Goal: Information Seeking & Learning: Learn about a topic

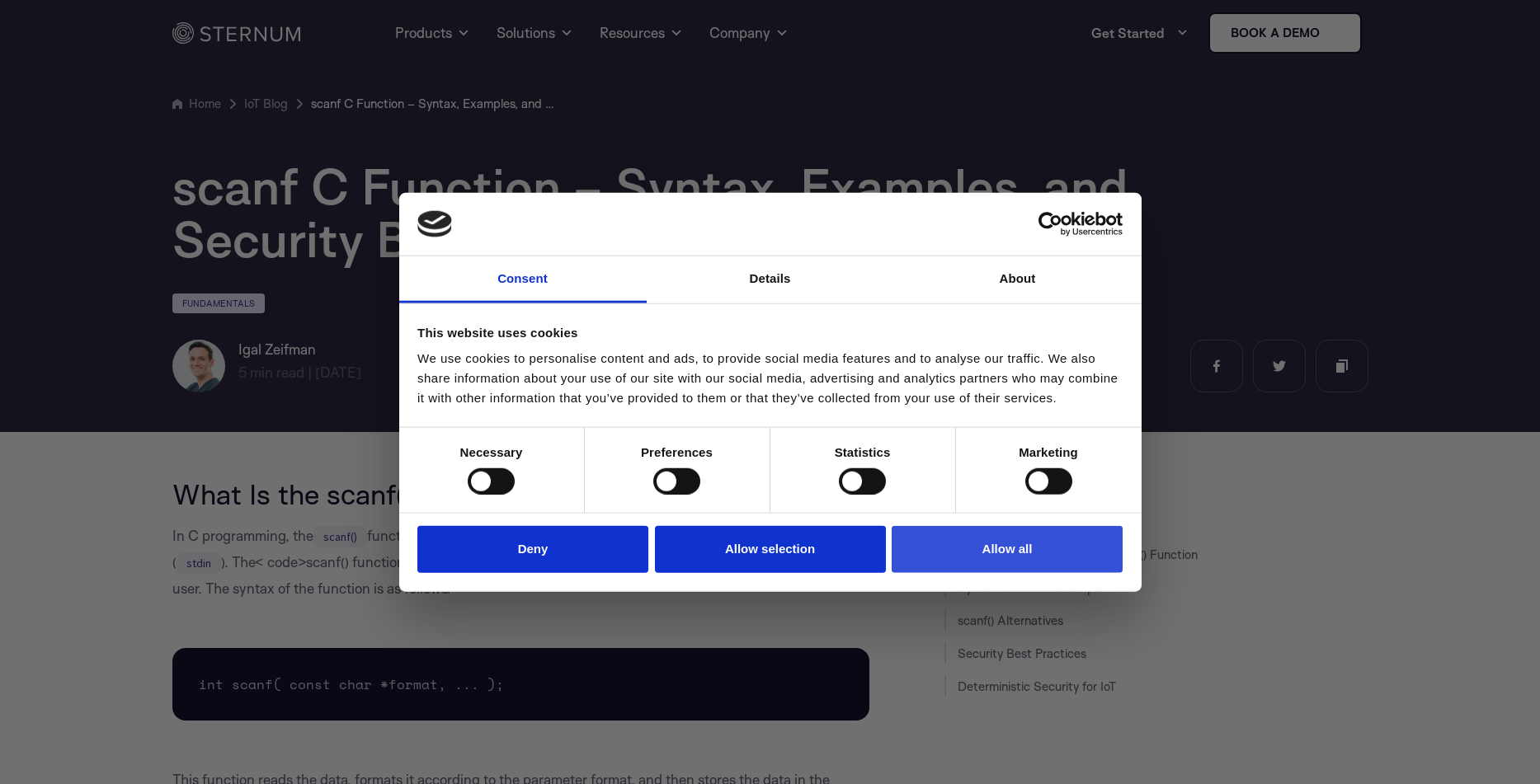
click at [1046, 545] on button "Allow all" at bounding box center [1007, 550] width 231 height 47
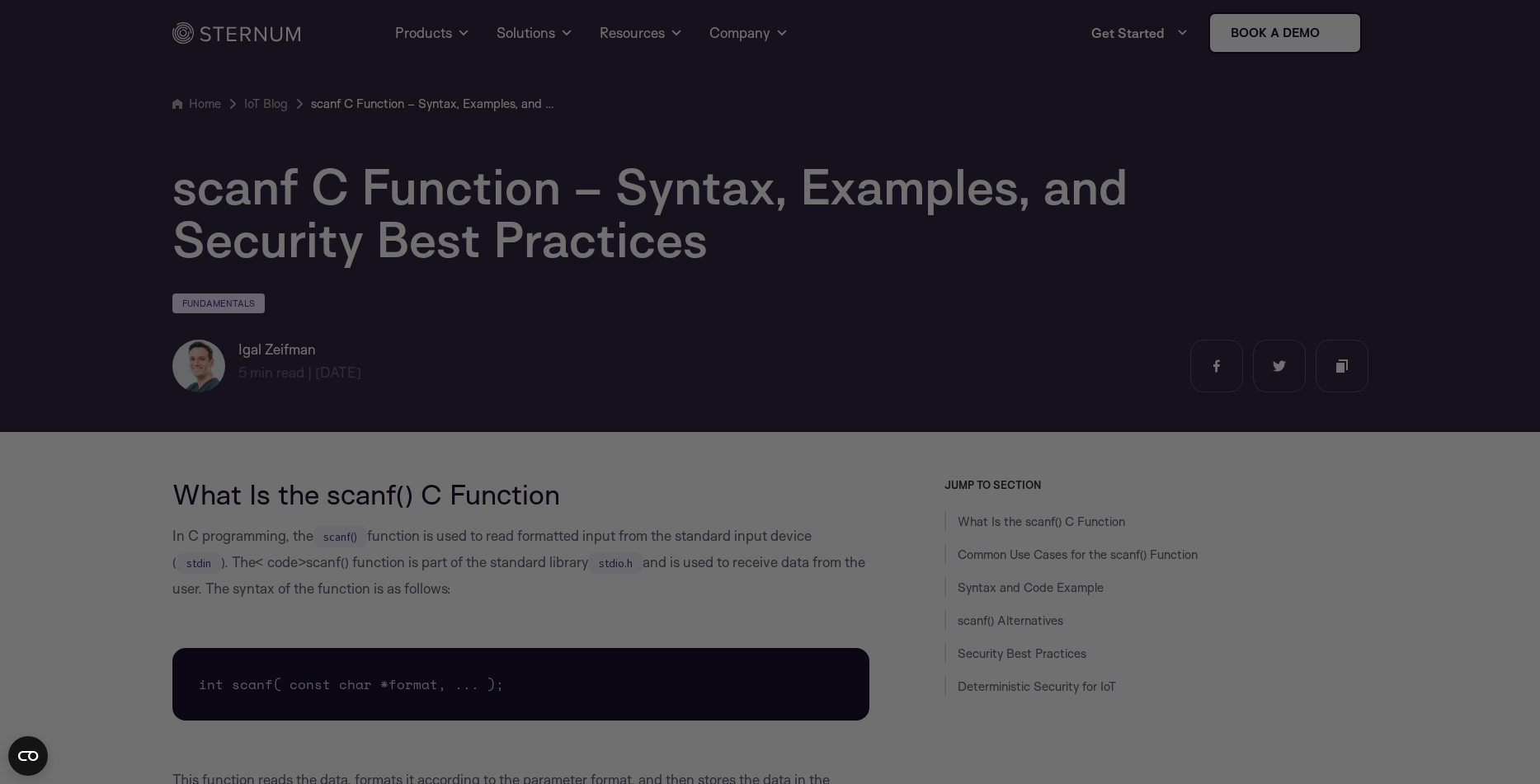
click at [1115, 188] on div at bounding box center [778, 396] width 1556 height 792
drag, startPoint x: 1115, startPoint y: 188, endPoint x: 1117, endPoint y: 216, distance: 28.1
click at [1120, 208] on div at bounding box center [778, 396] width 1556 height 792
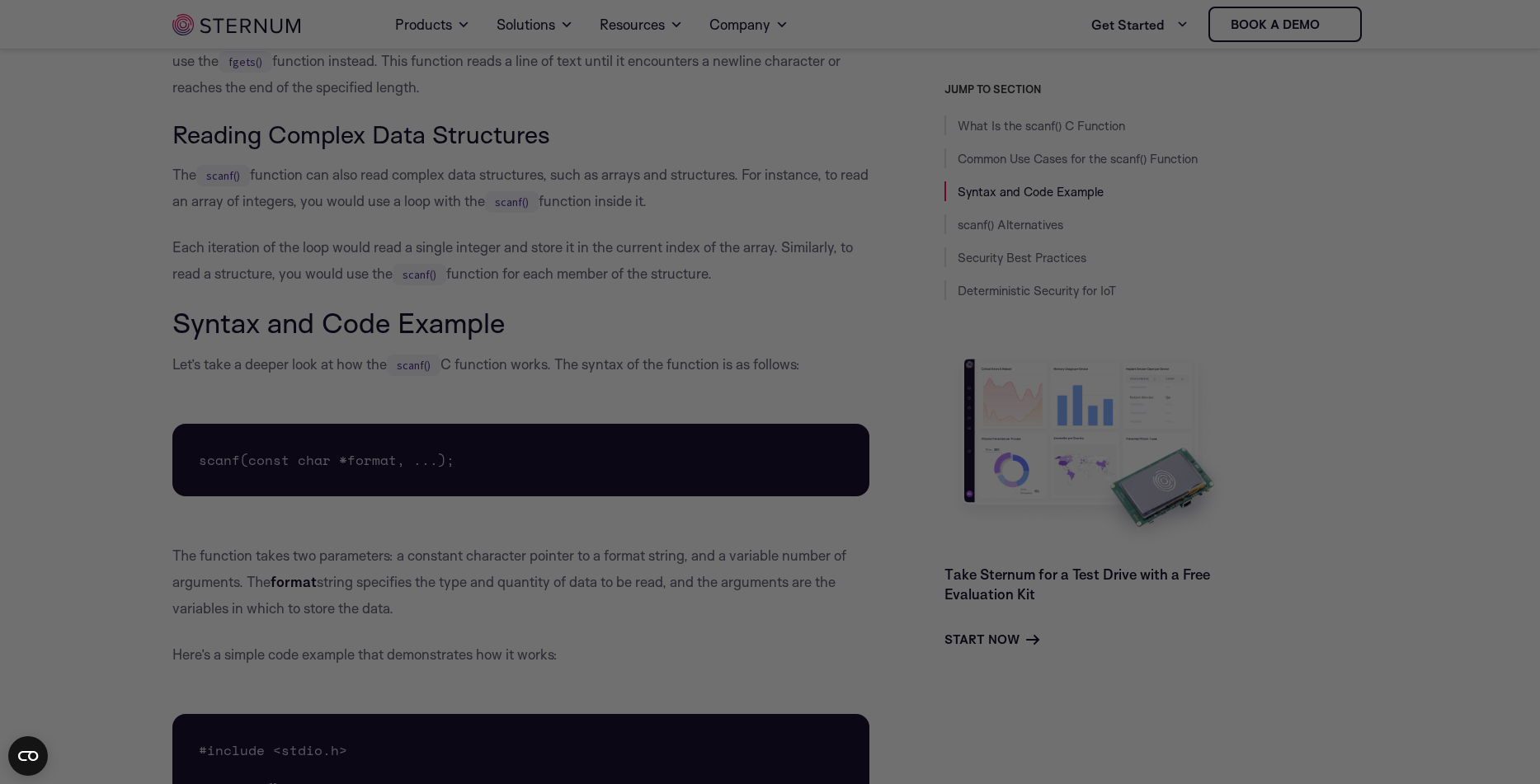
scroll to position [1999, 0]
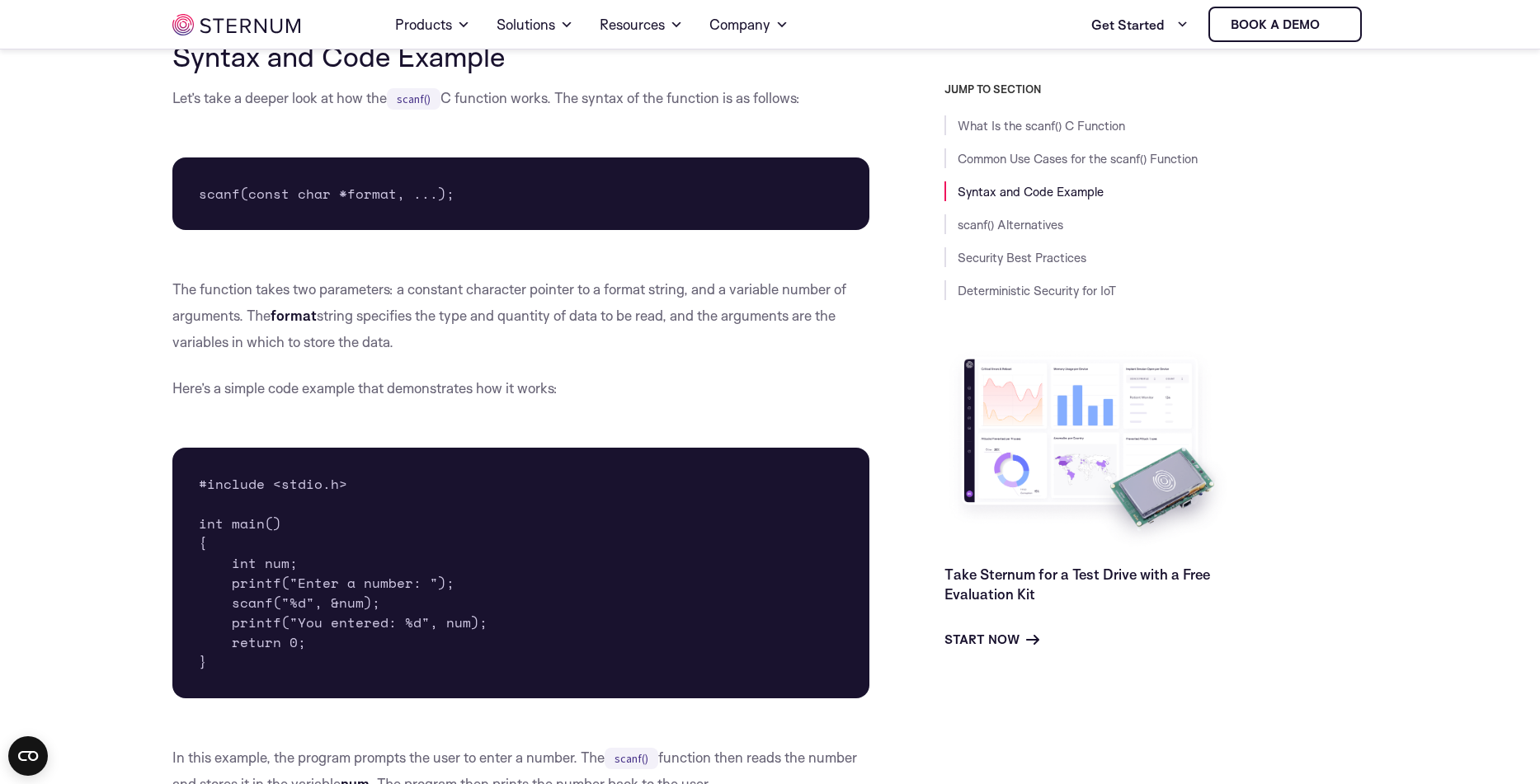
click at [1074, 191] on link "Syntax and Code Example" at bounding box center [1030, 192] width 146 height 16
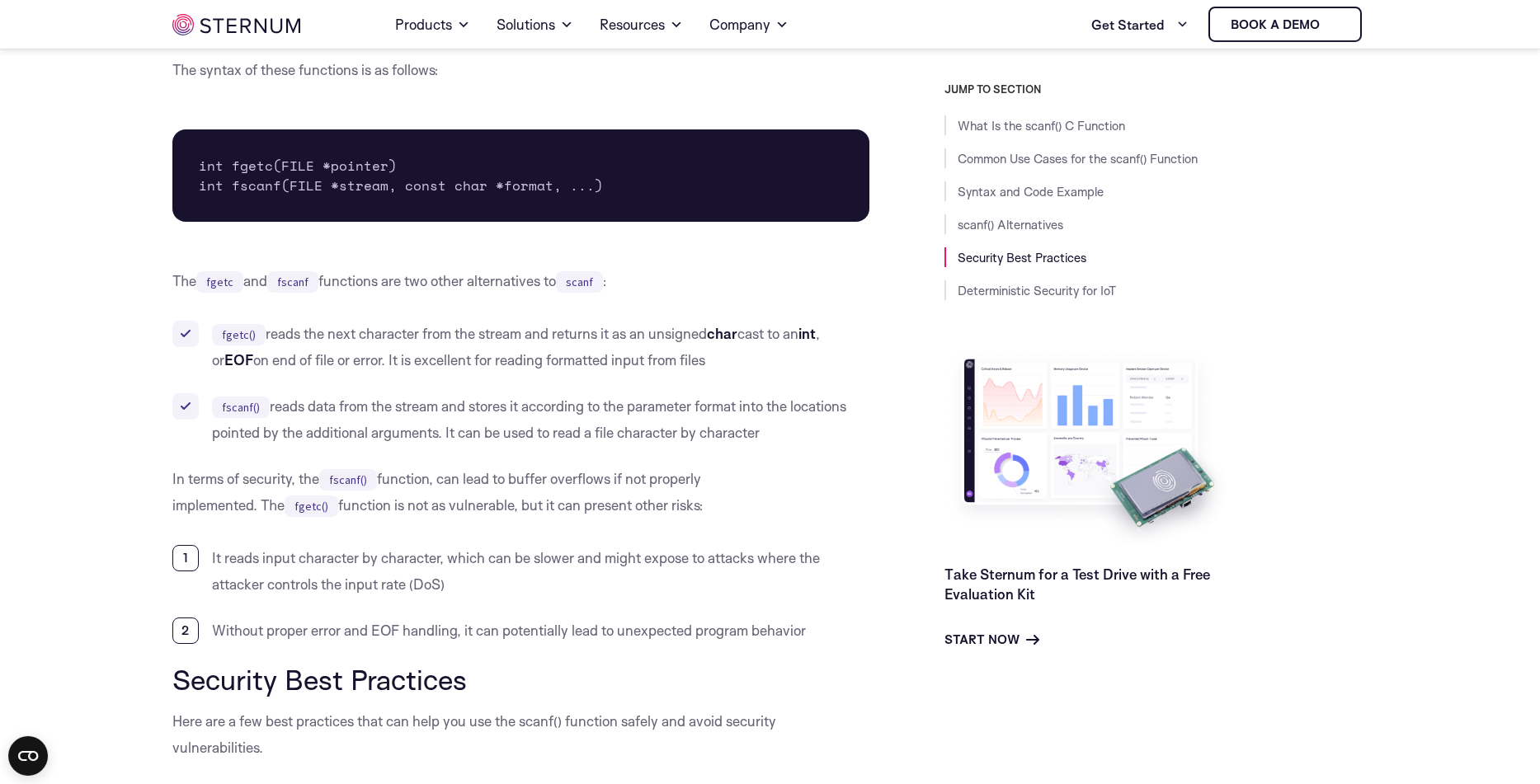
scroll to position [3603, 0]
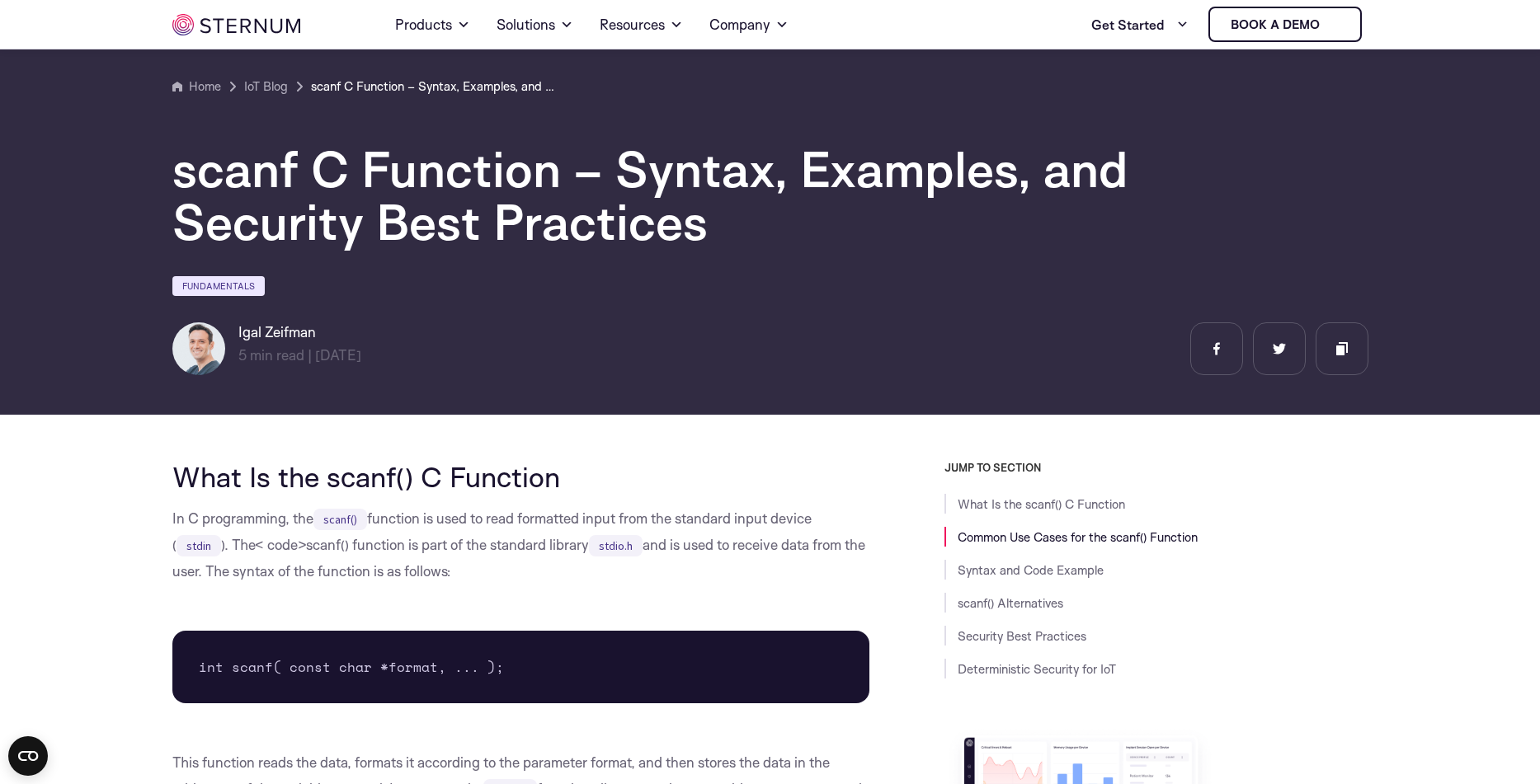
scroll to position [653, 0]
